Goal: Transaction & Acquisition: Download file/media

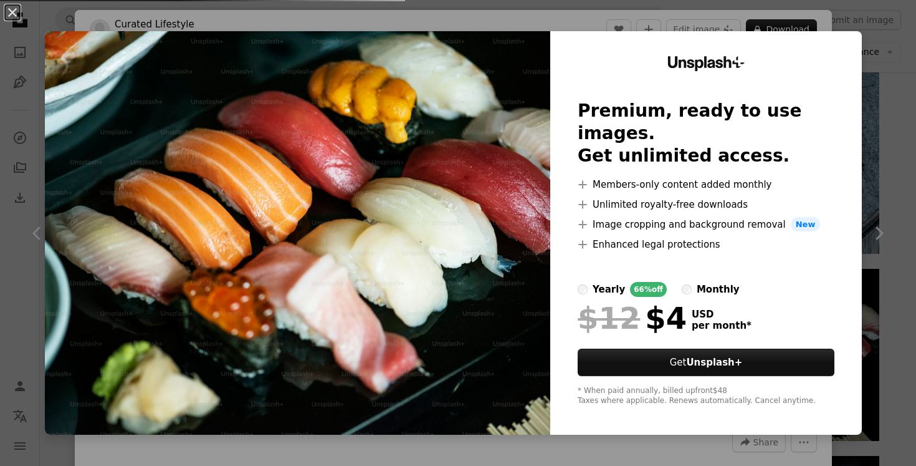
scroll to position [999, 0]
click at [813, 43] on div "An X shape Unsplash+ Premium, ready to use images. Get unlimited access. A plus…" at bounding box center [458, 233] width 916 height 466
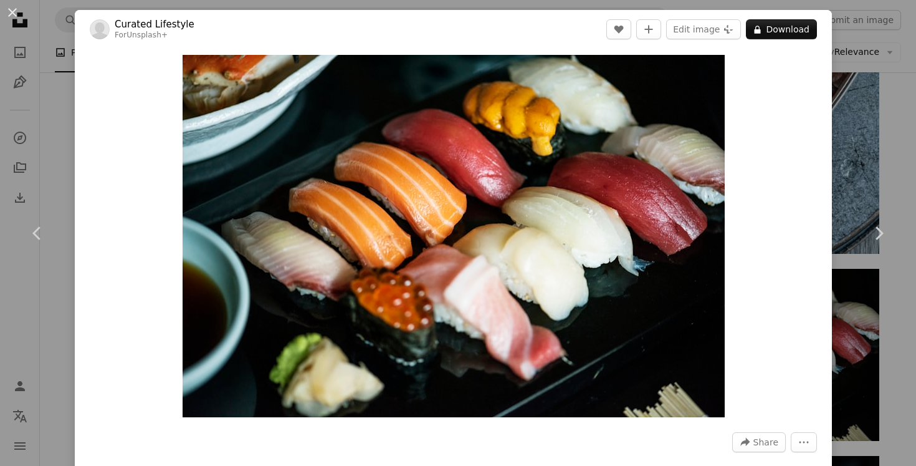
click at [813, 69] on div "An X shape Chevron left Chevron right Curated Lifestyle For Unsplash+ A heart A…" at bounding box center [458, 233] width 916 height 466
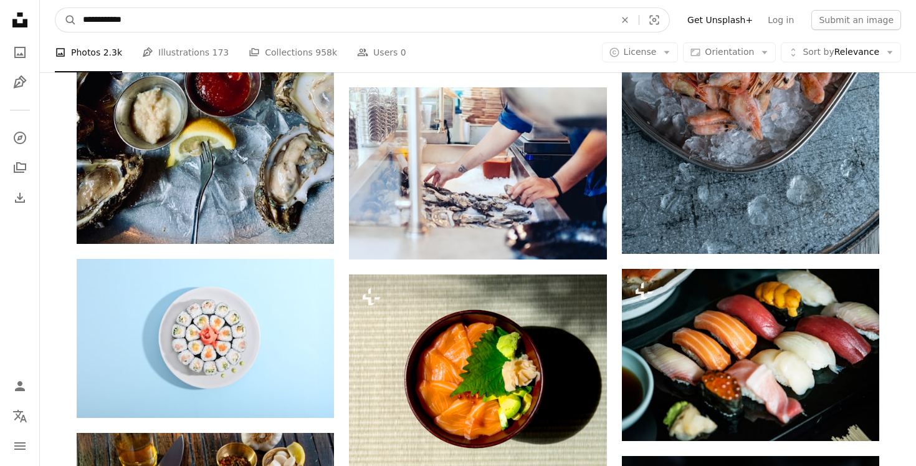
click at [486, 26] on input "**********" at bounding box center [344, 20] width 535 height 24
type input "*"
type input "**********"
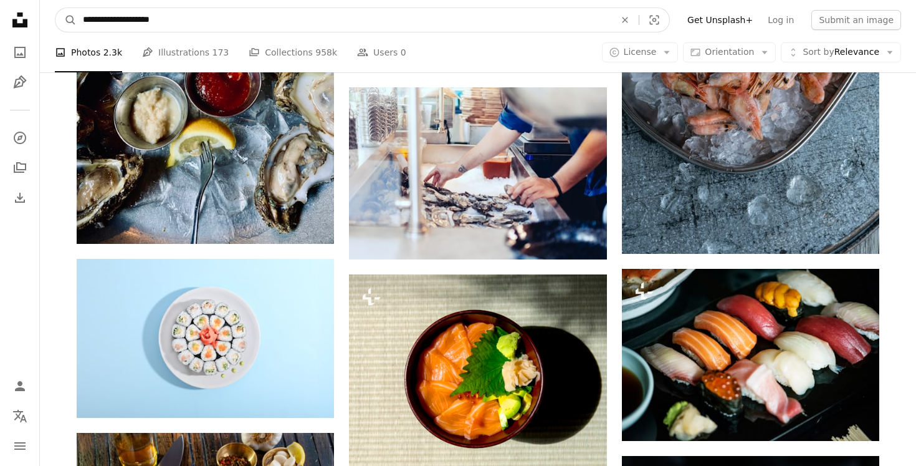
click at [66, 20] on button "A magnifying glass" at bounding box center [65, 20] width 21 height 24
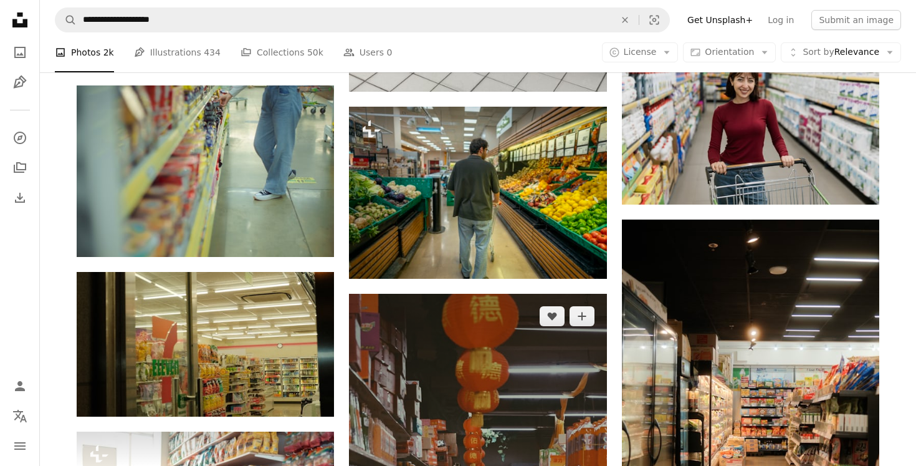
scroll to position [717, 0]
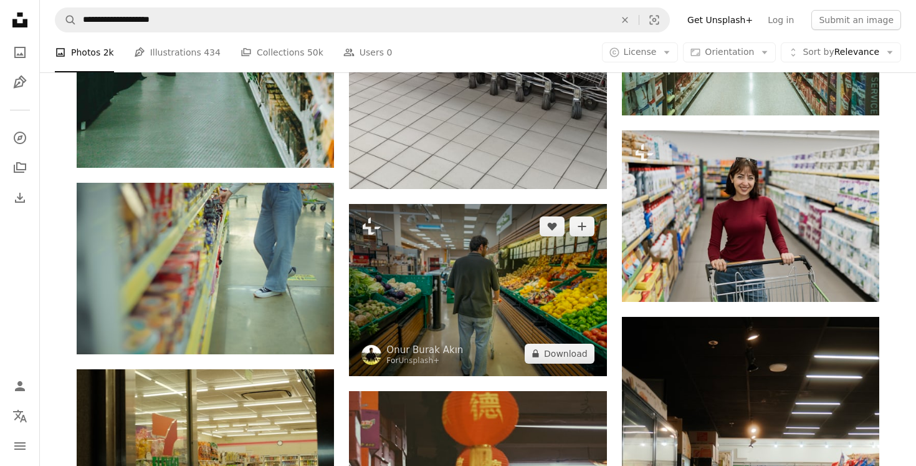
click at [473, 235] on img at bounding box center [477, 289] width 257 height 171
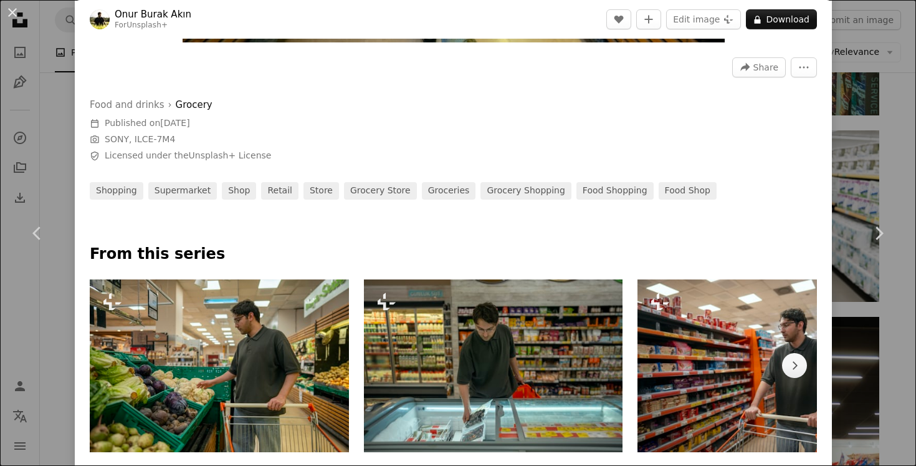
scroll to position [426, 0]
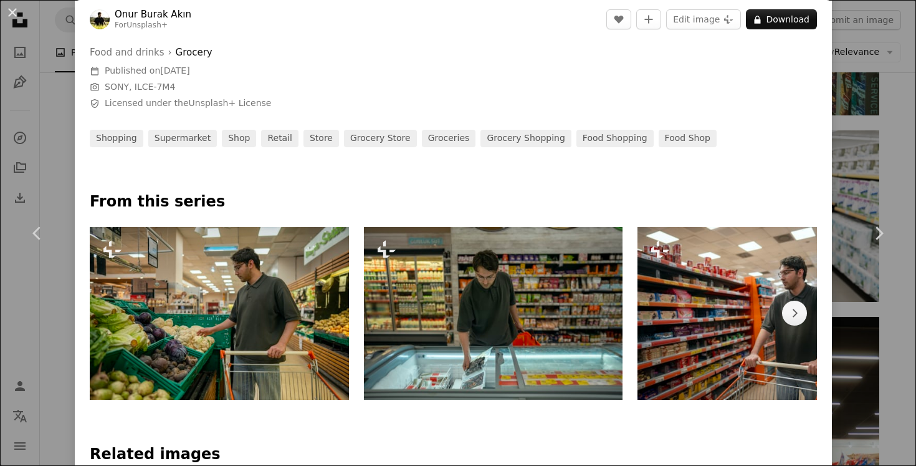
click at [302, 291] on img at bounding box center [219, 313] width 259 height 173
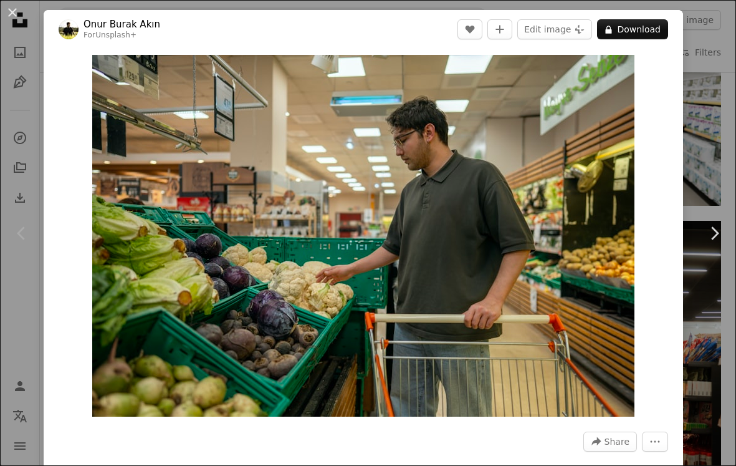
click at [704, 117] on div "An X shape Chevron left Chevron right Onur [PERSON_NAME] For Unsplash+ A heart …" at bounding box center [368, 233] width 736 height 466
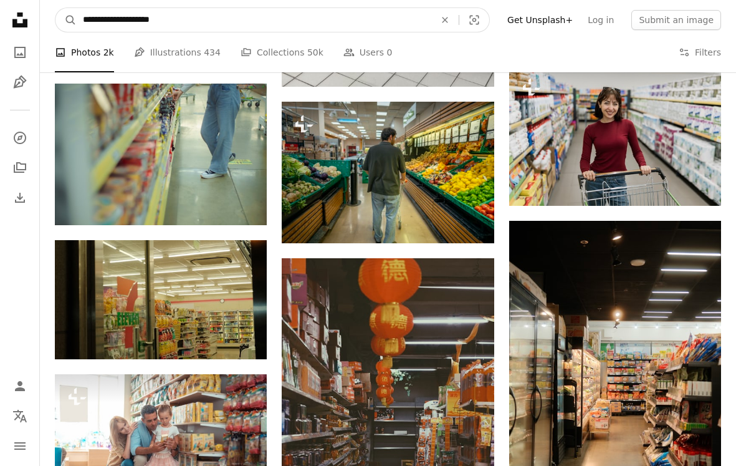
click at [389, 27] on input "**********" at bounding box center [254, 20] width 355 height 24
type input "**********"
click at [66, 20] on button "A magnifying glass" at bounding box center [65, 20] width 21 height 24
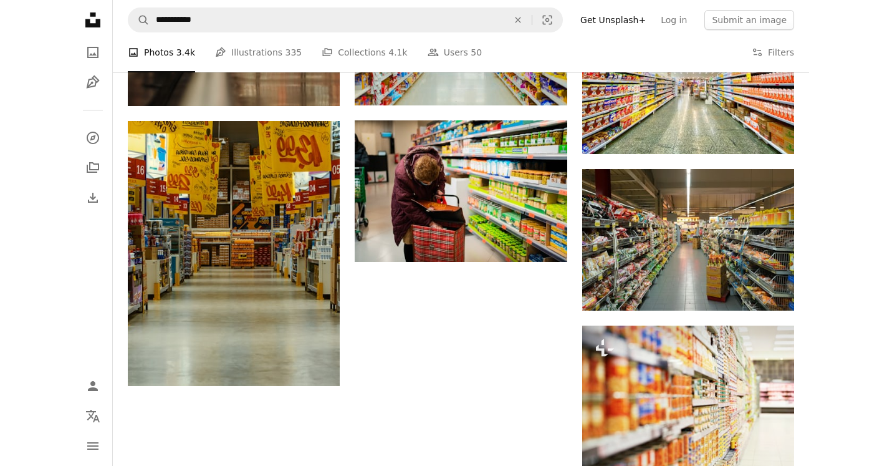
scroll to position [1293, 0]
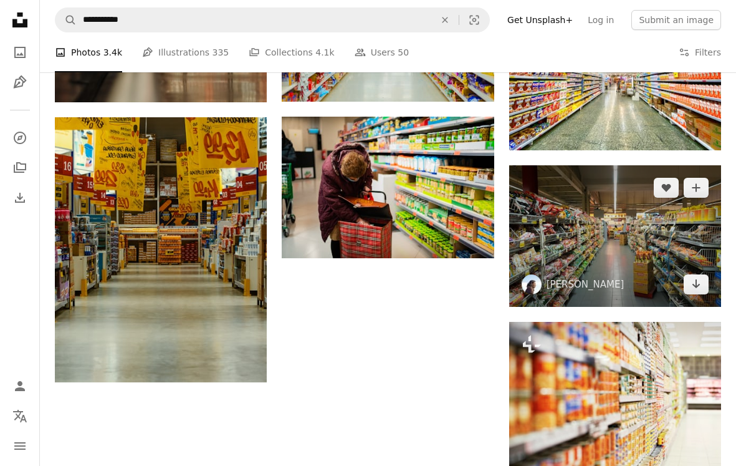
click at [563, 206] on img at bounding box center [615, 235] width 212 height 141
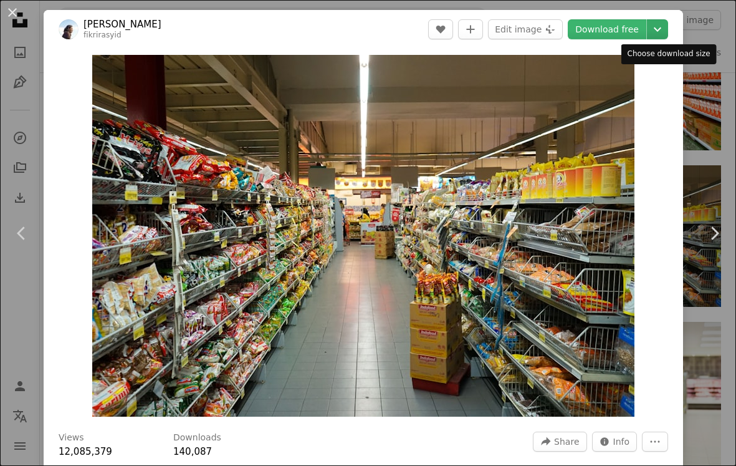
click at [668, 22] on icon "Chevron down" at bounding box center [658, 29] width 20 height 15
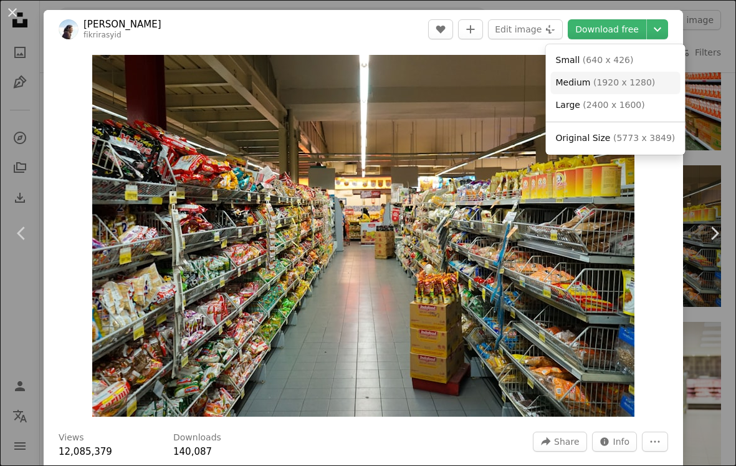
click at [626, 86] on span "( 1920 x 1280 )" at bounding box center [624, 82] width 62 height 10
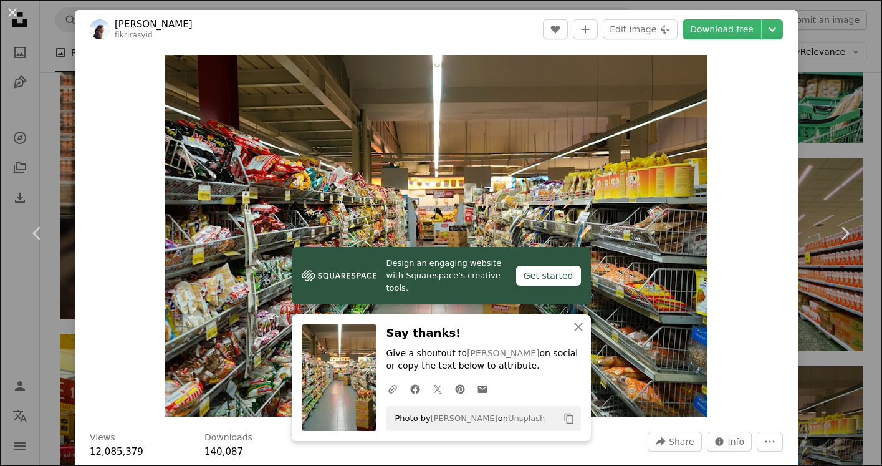
click at [813, 130] on div "An X shape Chevron left Chevron right Design an engaging website with Squarespa…" at bounding box center [441, 233] width 882 height 466
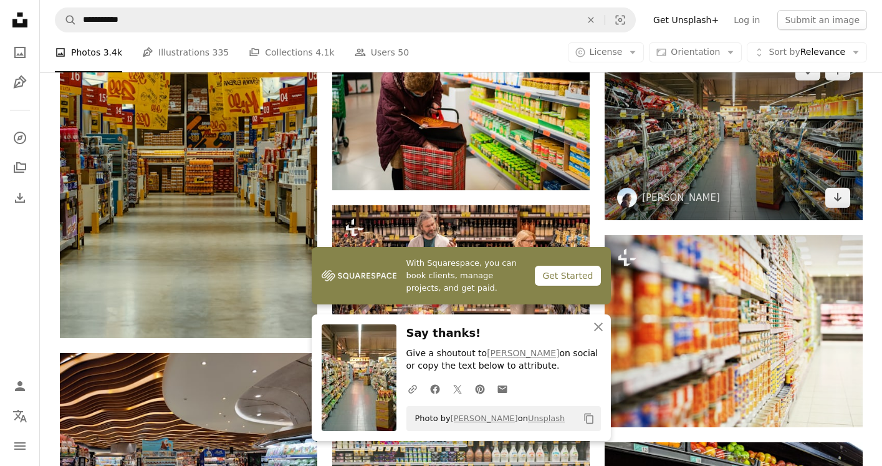
scroll to position [1944, 0]
